Goal: Transaction & Acquisition: Purchase product/service

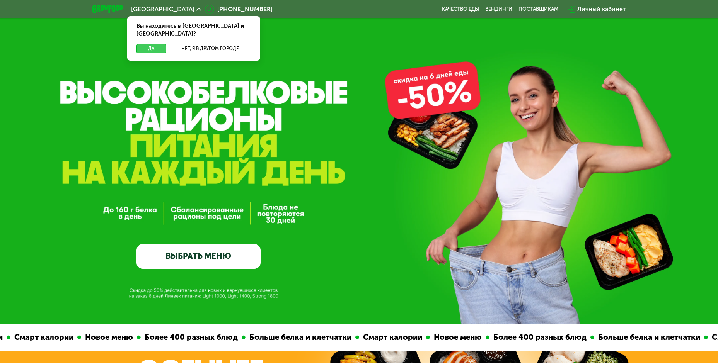
click at [146, 44] on button "Да" at bounding box center [151, 48] width 30 height 9
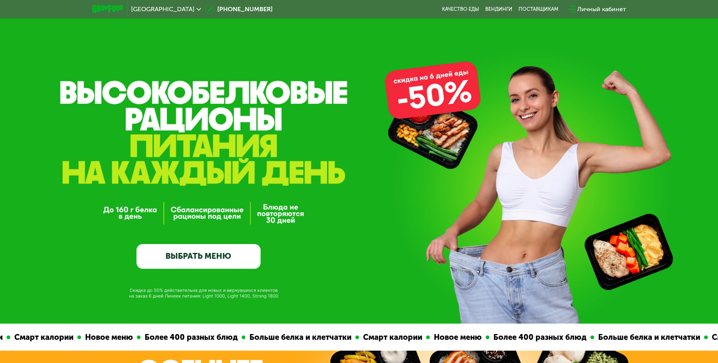
click at [248, 262] on link "ВЫБРАТЬ МЕНЮ" at bounding box center [198, 256] width 124 height 25
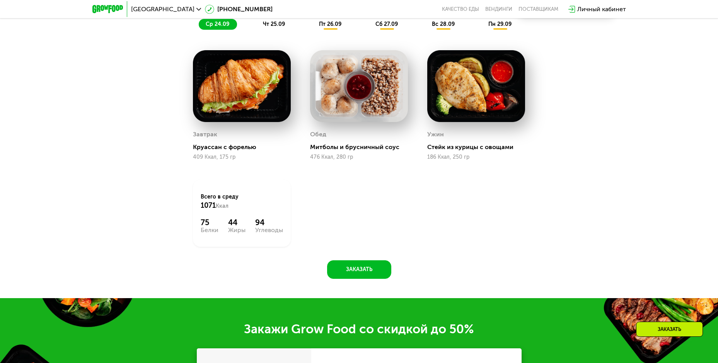
scroll to position [780, 0]
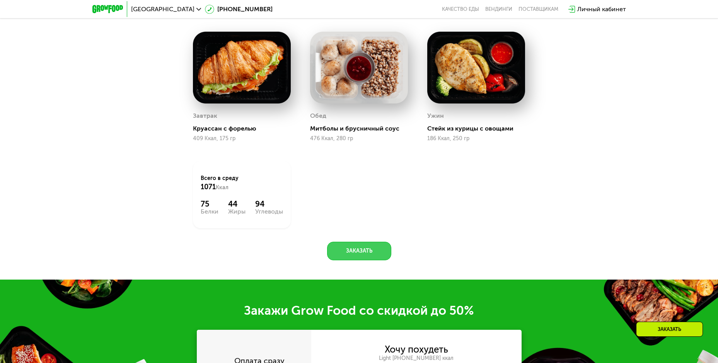
click at [354, 252] on button "Заказать" at bounding box center [359, 251] width 64 height 19
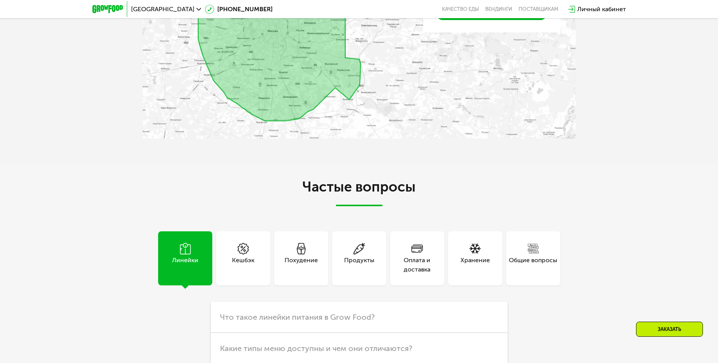
scroll to position [2145, 0]
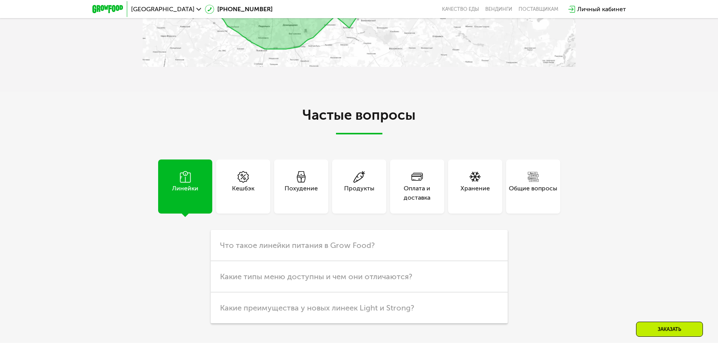
click at [287, 184] on div "Похудение" at bounding box center [300, 193] width 33 height 19
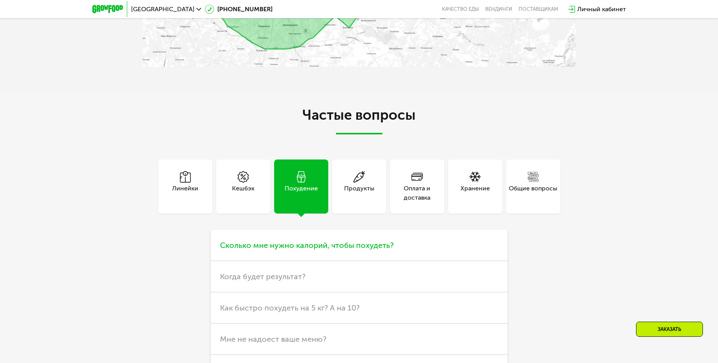
click at [362, 249] on span "Сколько мне нужно калорий, чтобы похудеть?" at bounding box center [307, 245] width 174 height 9
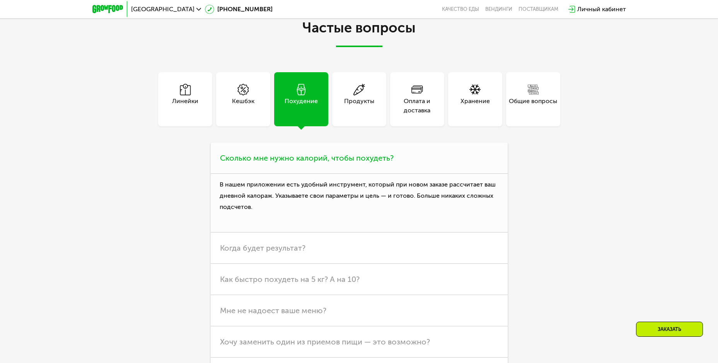
scroll to position [2299, 0]
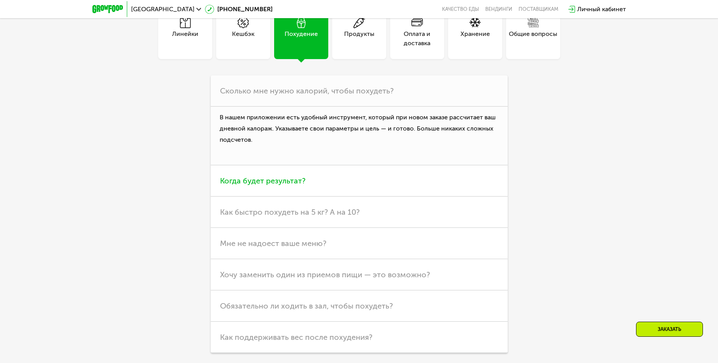
click at [269, 182] on span "Когда будет результат?" at bounding box center [262, 180] width 85 height 9
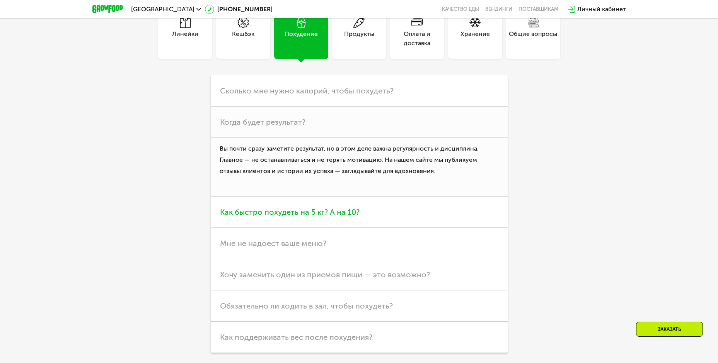
click at [277, 217] on span "Как быстро похудеть на 5 кг? А на 10?" at bounding box center [290, 212] width 140 height 9
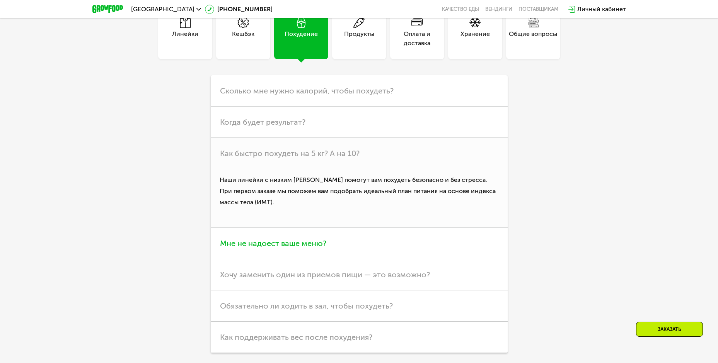
drag, startPoint x: 270, startPoint y: 239, endPoint x: 278, endPoint y: 249, distance: 13.5
click at [269, 240] on h3 "Мне не надоест ваше меню?" at bounding box center [359, 243] width 297 height 31
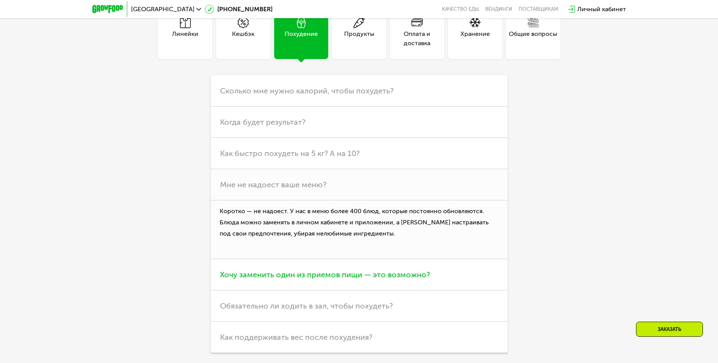
click at [327, 273] on span "Хочу заменить один из приемов пищи — это возможно?" at bounding box center [325, 274] width 210 height 9
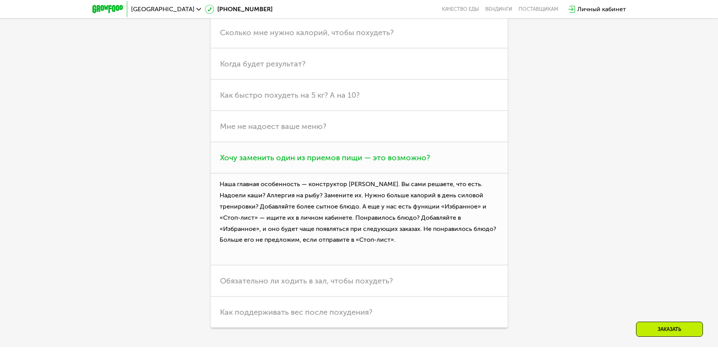
scroll to position [2376, 0]
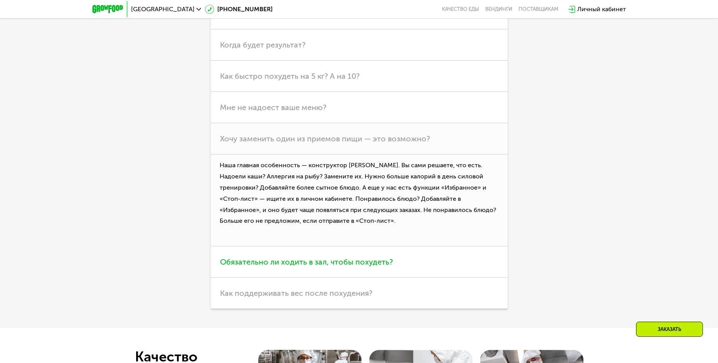
click at [322, 267] on span "Обязательно ли ходить в зал, чтобы похудеть?" at bounding box center [306, 261] width 173 height 9
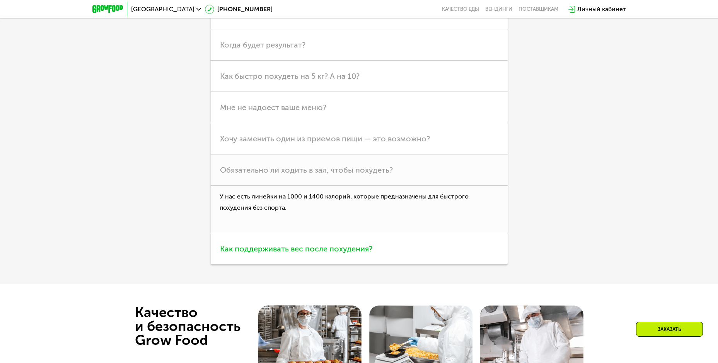
click at [313, 251] on span "Как поддерживать вес после похудения?" at bounding box center [296, 248] width 152 height 9
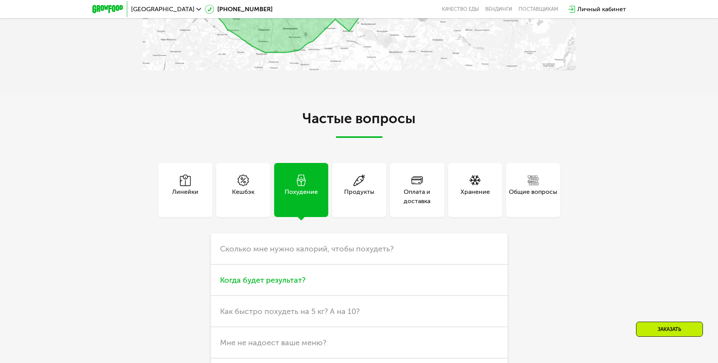
scroll to position [2222, 0]
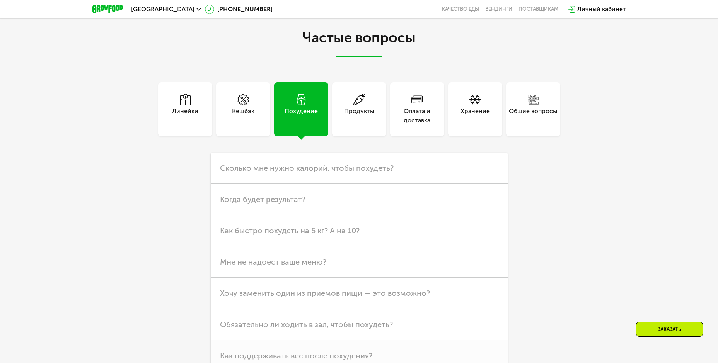
click at [191, 121] on div "Линейки" at bounding box center [185, 116] width 26 height 19
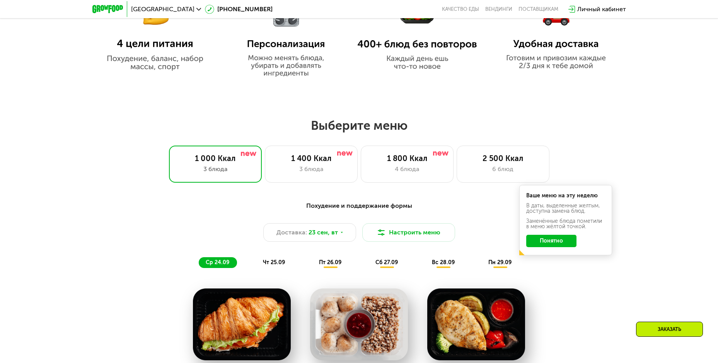
scroll to position [687, 0]
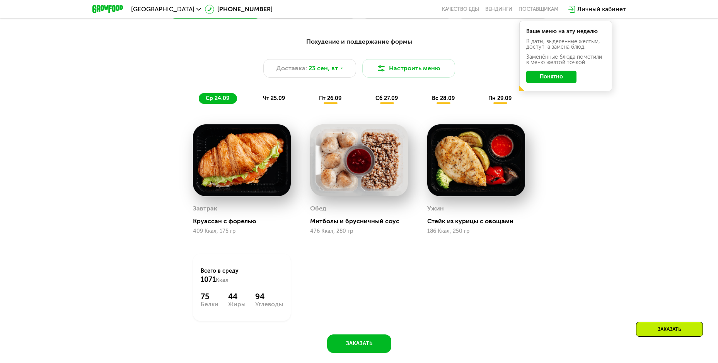
click at [531, 77] on button "Понятно" at bounding box center [551, 77] width 50 height 12
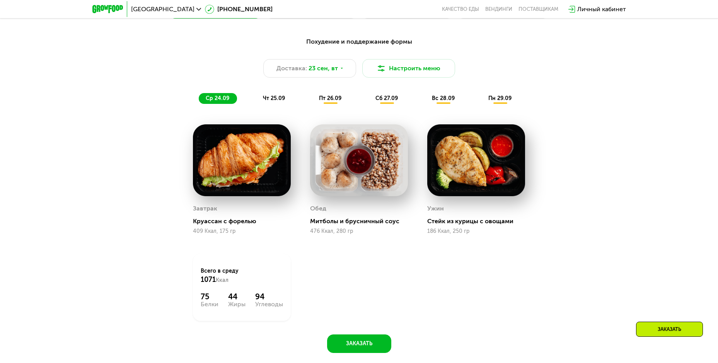
click at [500, 100] on span "пн 29.09" at bounding box center [499, 98] width 23 height 7
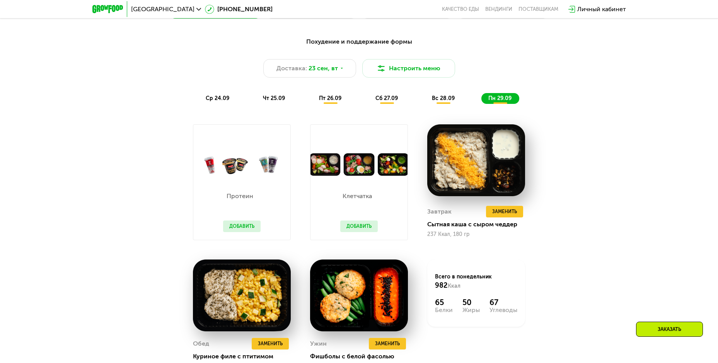
click at [383, 104] on div "сб 27.09" at bounding box center [386, 98] width 37 height 11
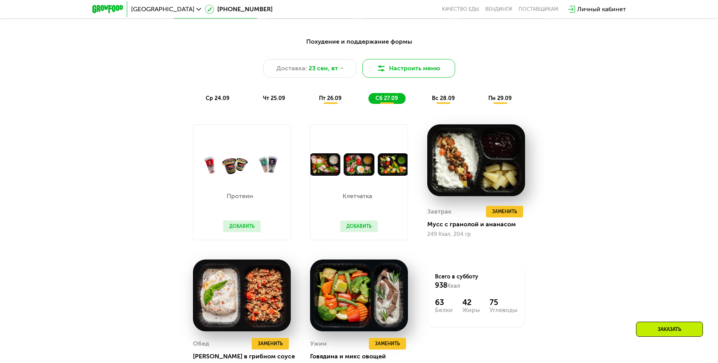
click at [390, 72] on button "Настроить меню" at bounding box center [408, 68] width 93 height 19
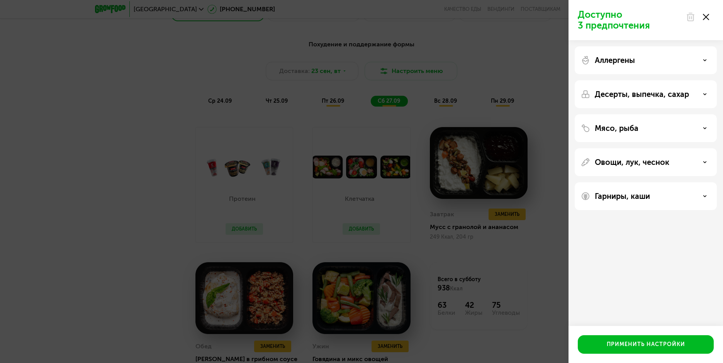
click at [697, 58] on div "Аллергены" at bounding box center [646, 60] width 130 height 9
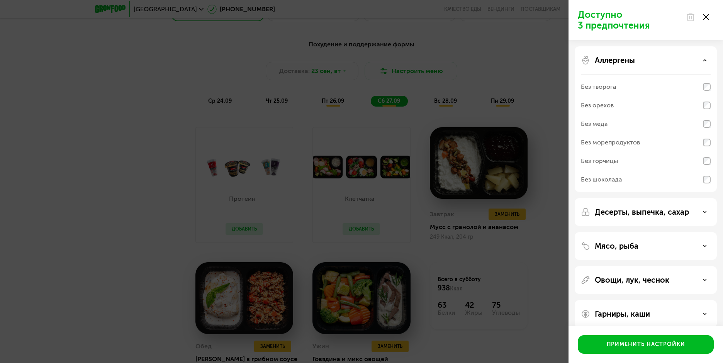
click at [703, 125] on div "Без меда" at bounding box center [646, 124] width 130 height 19
click at [678, 207] on div "Десерты, выпечка, сахар" at bounding box center [646, 212] width 142 height 28
click at [701, 213] on div "Десерты, выпечка, сахар" at bounding box center [646, 212] width 130 height 9
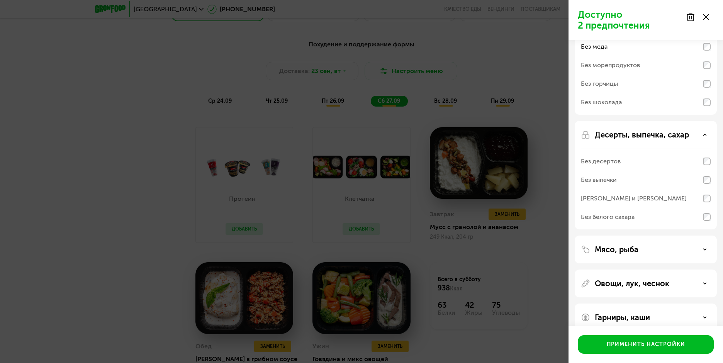
scroll to position [90, 0]
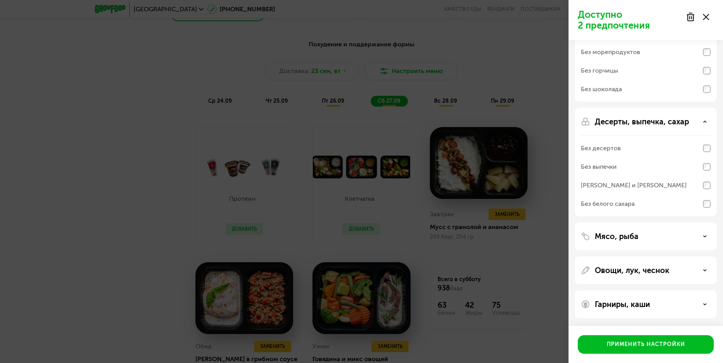
click at [705, 234] on div "Мясо, рыба" at bounding box center [646, 236] width 130 height 9
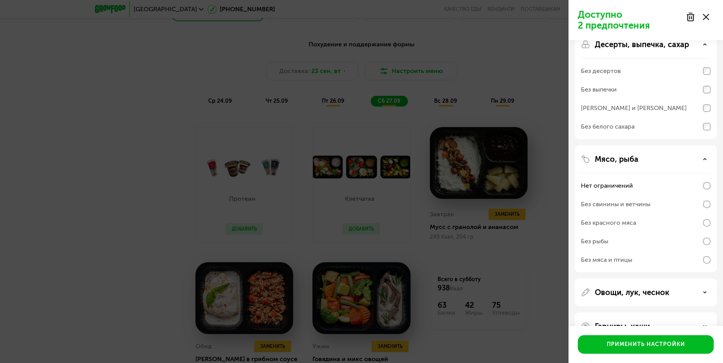
scroll to position [190, 0]
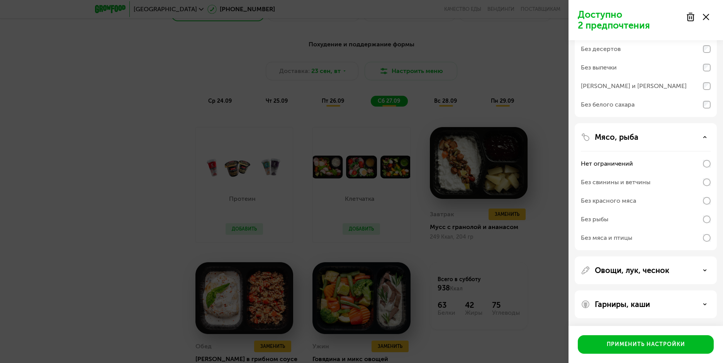
click at [681, 280] on div "Овощи, лук, чеснок" at bounding box center [646, 271] width 142 height 28
click at [706, 264] on div "Овощи, лук, чеснок" at bounding box center [646, 271] width 142 height 28
click at [705, 267] on div "Овощи, лук, чеснок" at bounding box center [646, 270] width 130 height 9
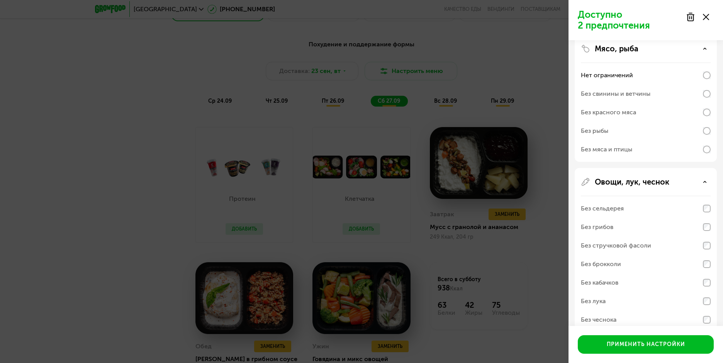
scroll to position [326, 0]
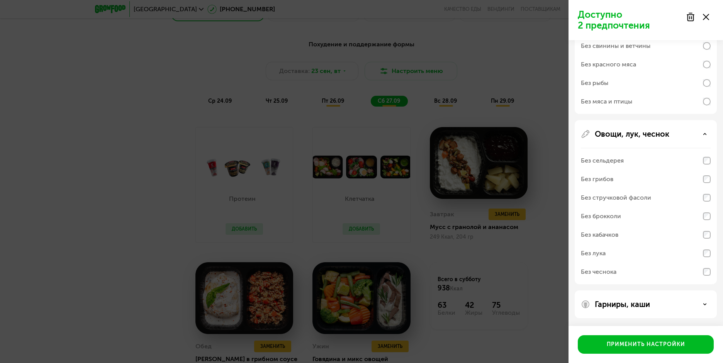
click at [697, 303] on div "Гарниры, каши" at bounding box center [646, 304] width 130 height 9
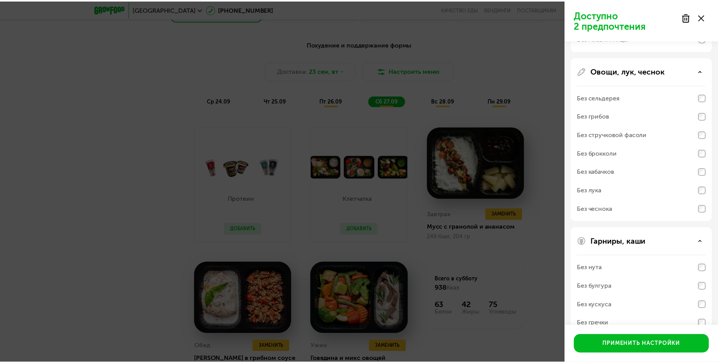
scroll to position [426, 0]
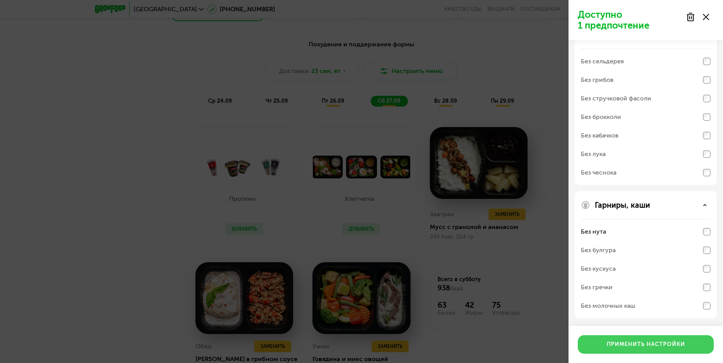
click at [656, 344] on div "Применить настройки" at bounding box center [646, 345] width 78 height 8
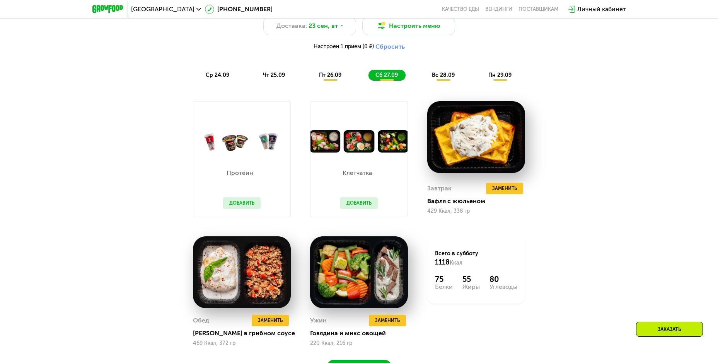
scroll to position [687, 0]
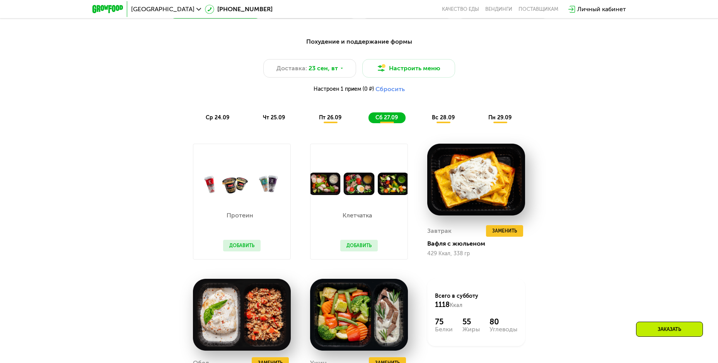
click at [214, 123] on div "ср 24.09" at bounding box center [218, 117] width 38 height 11
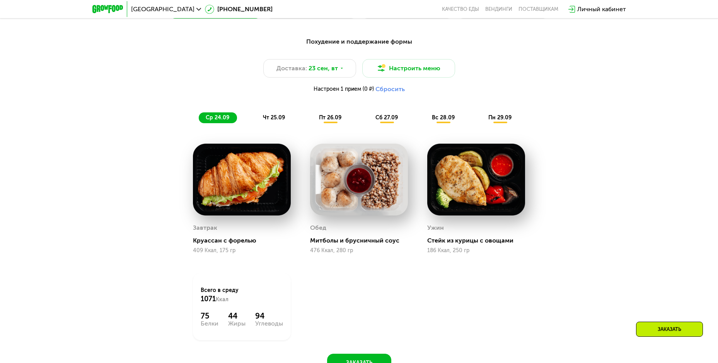
click at [266, 119] on span "чт 25.09" at bounding box center [274, 117] width 22 height 7
